Goal: Information Seeking & Learning: Learn about a topic

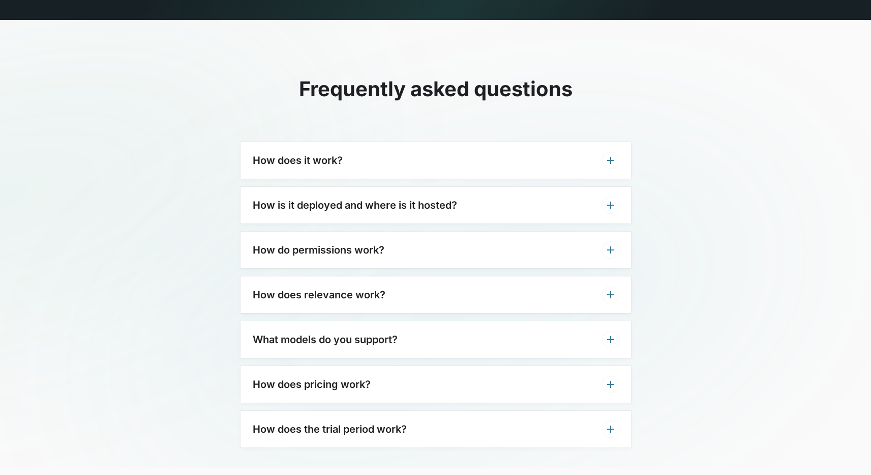
scroll to position [3096, 0]
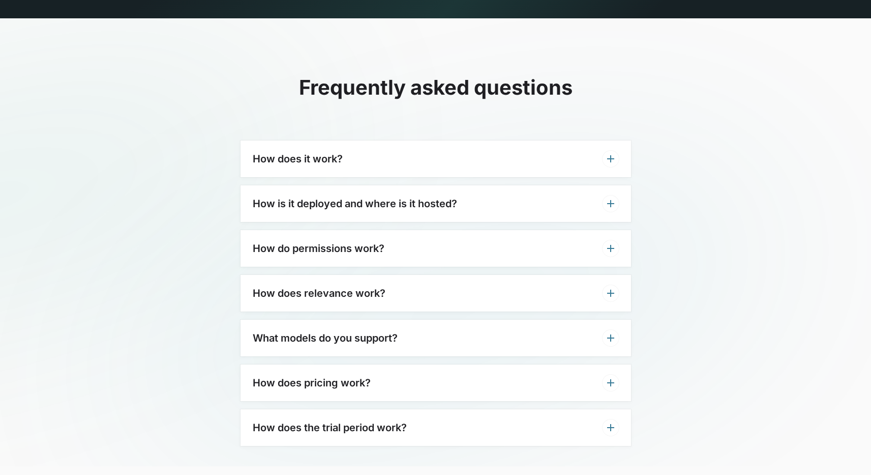
click at [357, 332] on h3 "What models do you support?" at bounding box center [325, 338] width 145 height 12
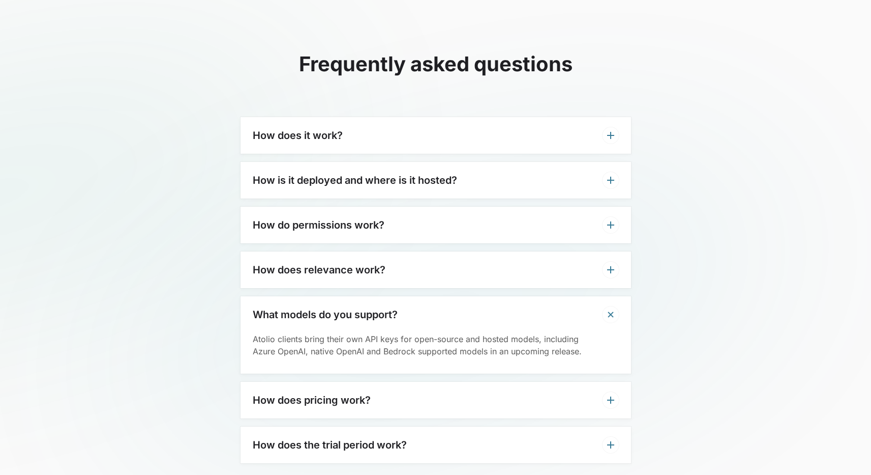
scroll to position [3120, 0]
click at [305, 262] on h3 "How does relevance work?" at bounding box center [319, 268] width 133 height 12
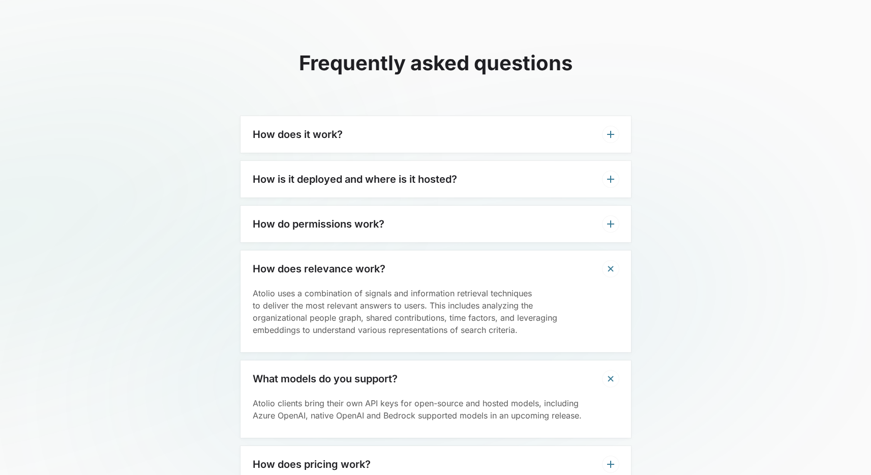
click at [306, 205] on div "How do permissions work?" at bounding box center [436, 223] width 391 height 37
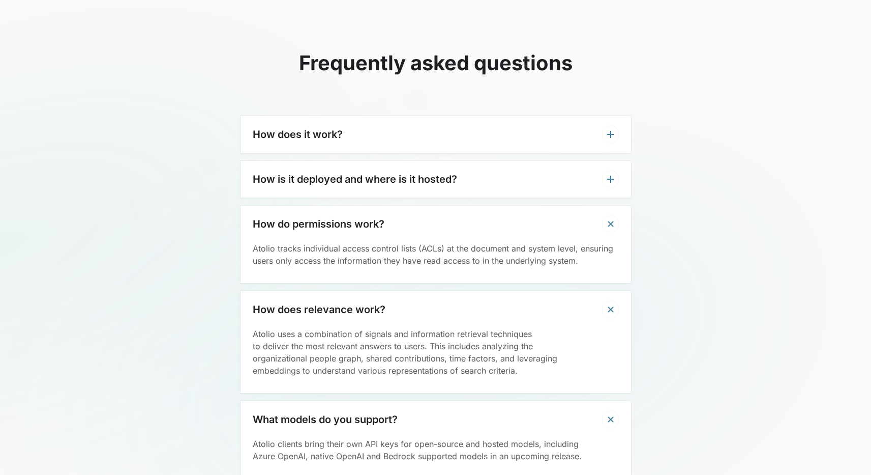
click at [327, 165] on div "How is it deployed and where is it hosted?" at bounding box center [436, 179] width 391 height 37
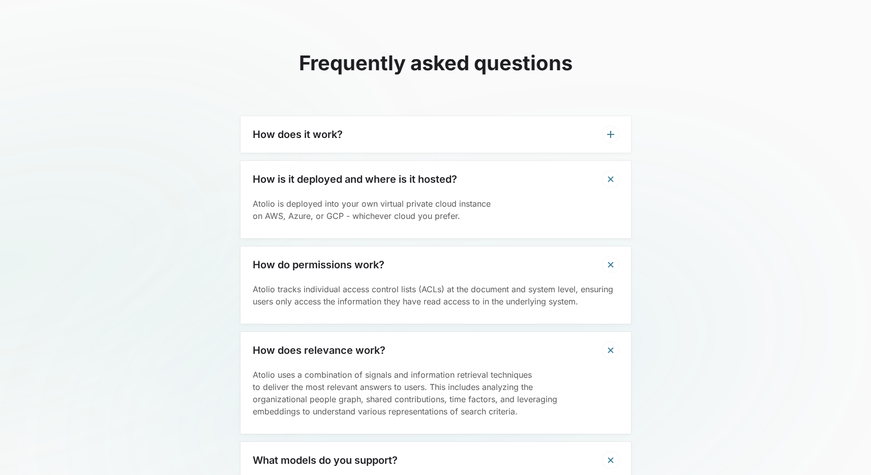
click at [348, 117] on div "How does it work?" at bounding box center [436, 134] width 391 height 37
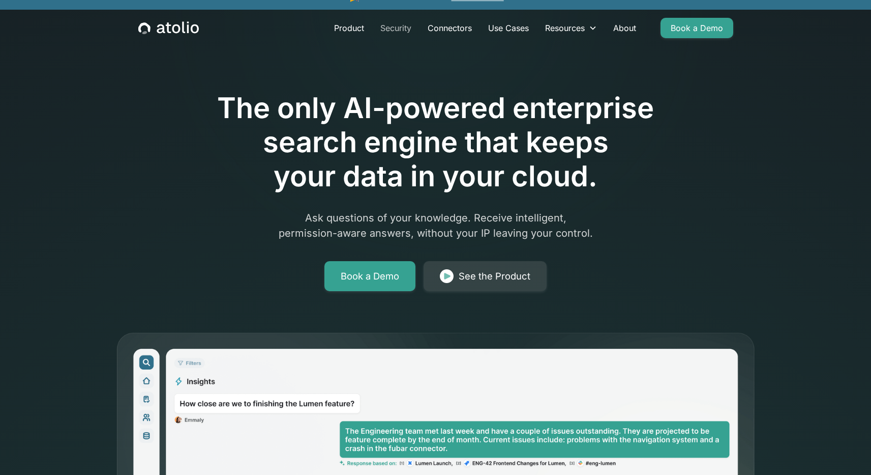
scroll to position [0, 0]
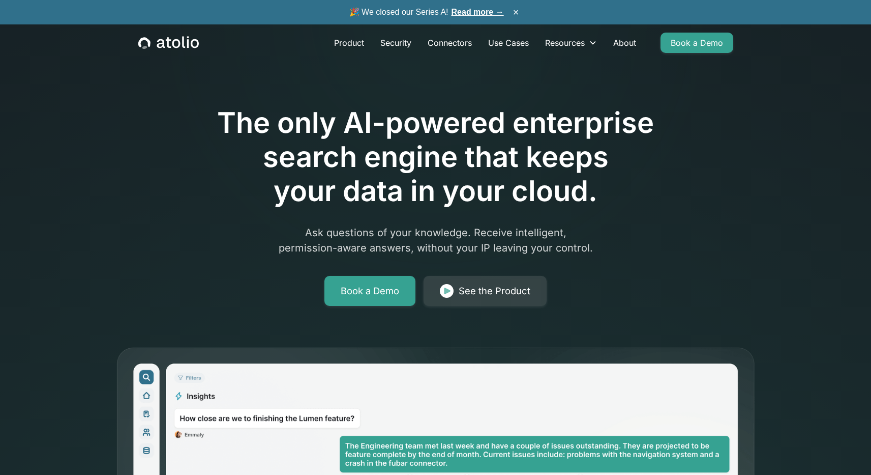
click at [477, 15] on link "Read more →" at bounding box center [478, 12] width 52 height 9
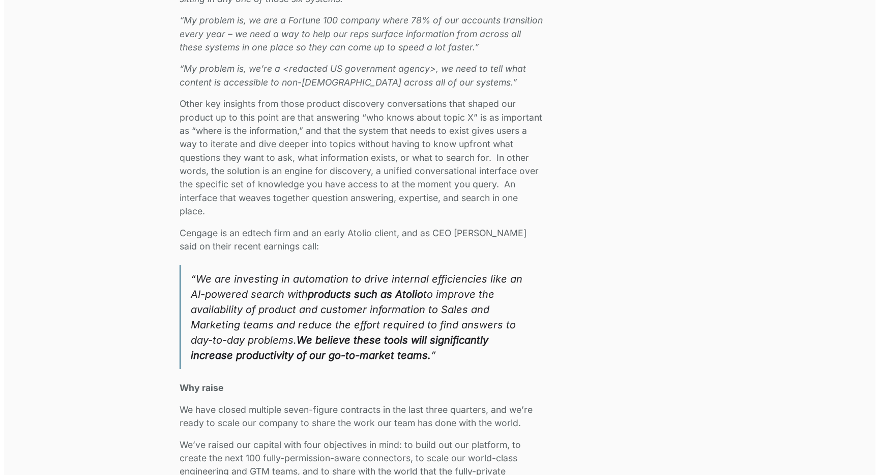
scroll to position [1557, 0]
